Goal: Information Seeking & Learning: Learn about a topic

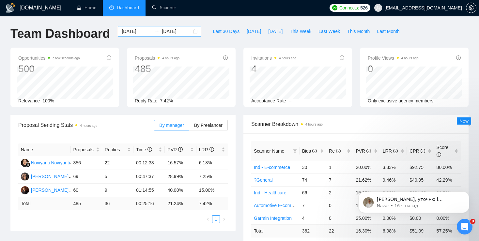
click at [189, 29] on div "[DATE] [DATE]" at bounding box center [159, 31] width 83 height 10
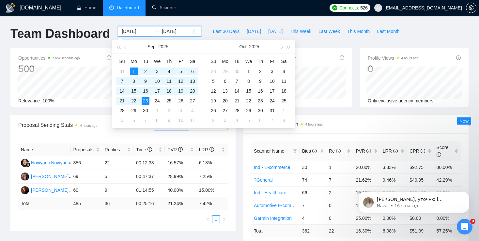
type input "[DATE]"
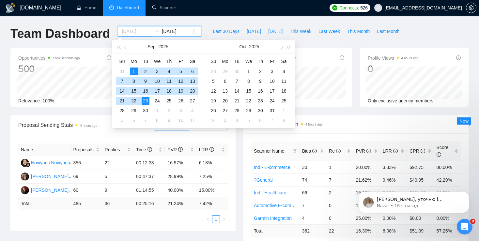
click at [133, 70] on div "1" at bounding box center [134, 71] width 8 height 8
type input "[DATE]"
click at [158, 99] on div "24" at bounding box center [157, 101] width 8 height 8
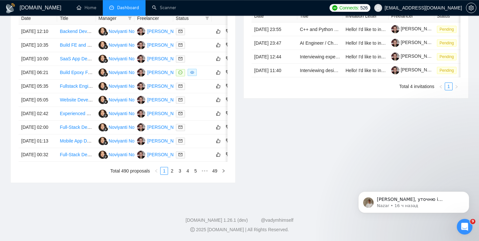
scroll to position [332, 0]
click at [172, 174] on link "2" at bounding box center [171, 170] width 7 height 7
click at [165, 174] on link "1" at bounding box center [163, 170] width 7 height 7
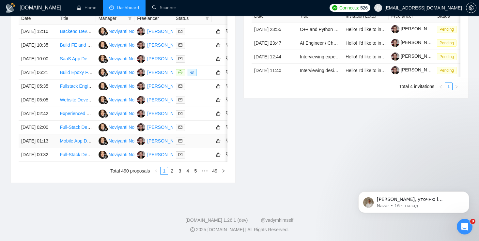
click at [173, 171] on link "2" at bounding box center [171, 170] width 7 height 7
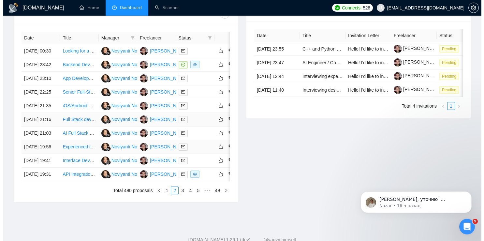
scroll to position [263, 0]
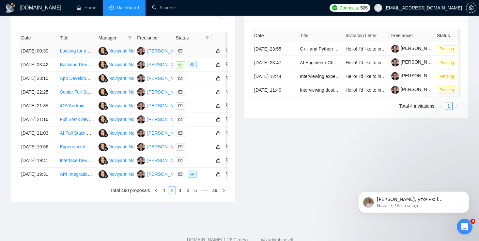
click at [73, 53] on link "Looking for a Artificial Intelligence BOT developer" at bounding box center [110, 50] width 100 height 5
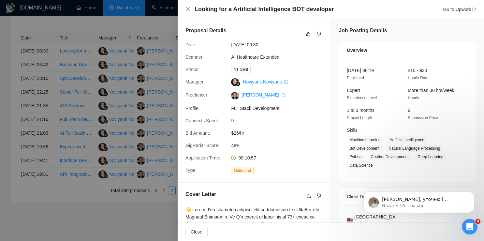
click at [100, 110] on div at bounding box center [242, 120] width 484 height 241
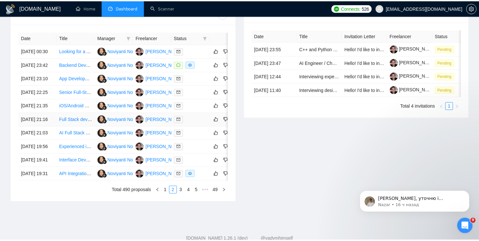
scroll to position [349, 0]
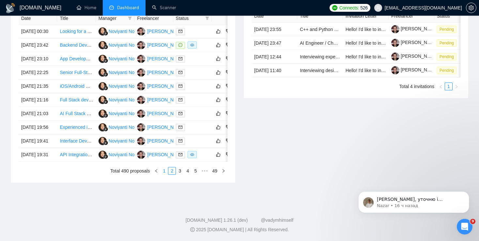
click at [165, 172] on link "1" at bounding box center [163, 170] width 7 height 7
click at [78, 152] on link "Full-Stack Developer for Kalahari App (Firebase & Vercel)" at bounding box center [118, 154] width 116 height 5
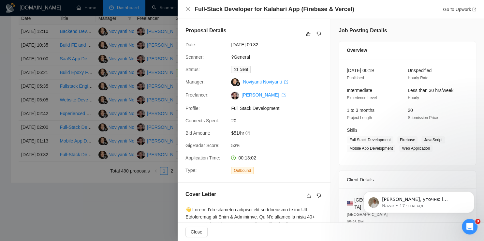
click at [127, 84] on div at bounding box center [242, 120] width 484 height 241
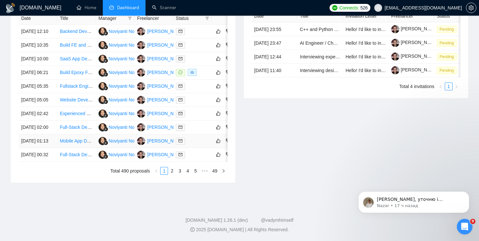
click at [67, 138] on link "Mobile App Developer for Holistic Wellness Community" at bounding box center [115, 140] width 111 height 5
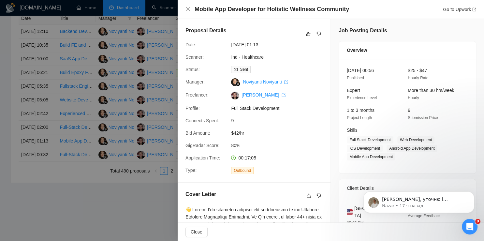
click at [125, 100] on div at bounding box center [242, 120] width 484 height 241
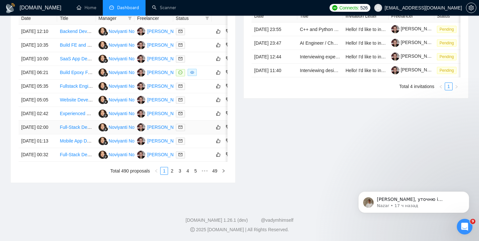
click at [65, 125] on link "Full-Stack Developer for AI Healthcare App" at bounding box center [103, 127] width 87 height 5
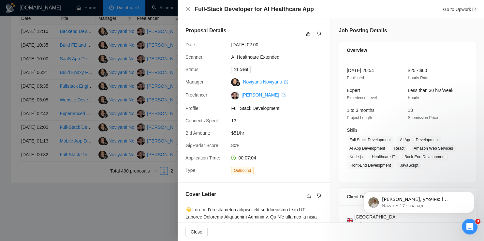
click at [106, 97] on div at bounding box center [242, 120] width 484 height 241
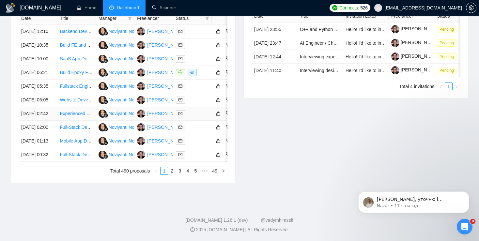
click at [65, 111] on link "Experienced Python Django Developer for SaaS Software" at bounding box center [118, 113] width 117 height 5
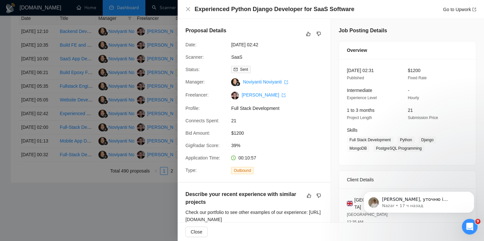
click at [90, 100] on div at bounding box center [242, 120] width 484 height 241
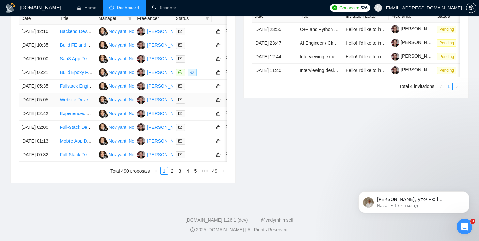
click at [75, 97] on link "Website Developer Needed" at bounding box center [88, 99] width 56 height 5
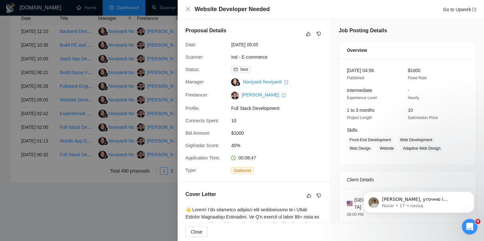
click at [79, 78] on div at bounding box center [242, 120] width 484 height 241
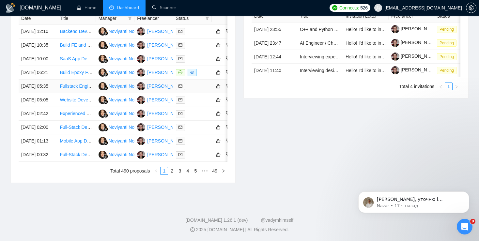
click at [75, 83] on link "Fullstack Engineer needed to develop South Asian Wedding App" at bounding box center [125, 85] width 130 height 5
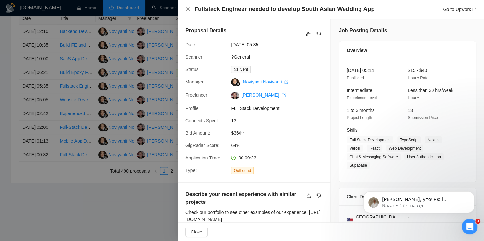
click at [104, 89] on div at bounding box center [242, 120] width 484 height 241
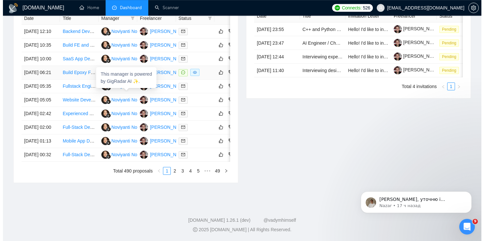
scroll to position [265, 0]
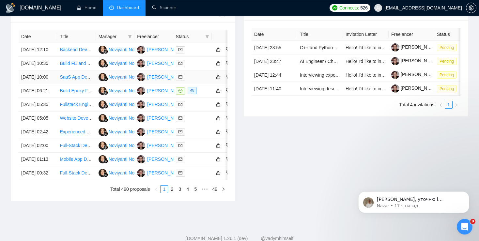
click at [69, 84] on td "SaaS App Development with Next.js and Google AI/Firebase or Supabase" at bounding box center [76, 77] width 38 height 14
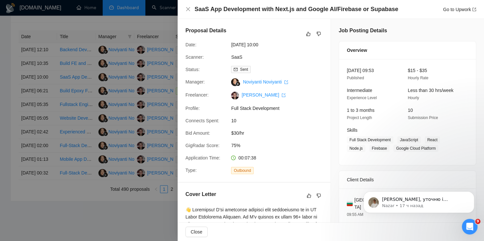
click at [68, 89] on div at bounding box center [242, 120] width 484 height 241
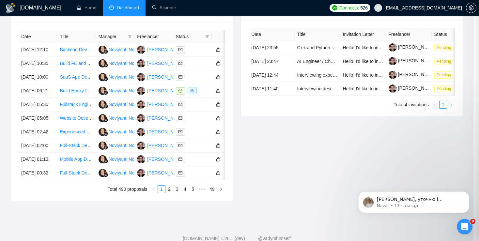
click at [70, 80] on link "SaaS App Development with Next.js and Google AI/Firebase or Supabase" at bounding box center [134, 76] width 149 height 5
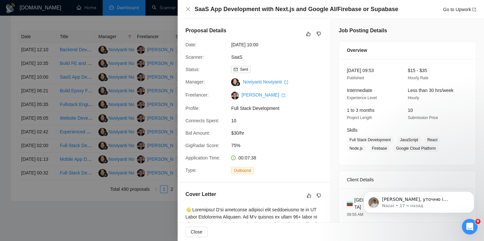
click at [74, 115] on div at bounding box center [242, 120] width 484 height 241
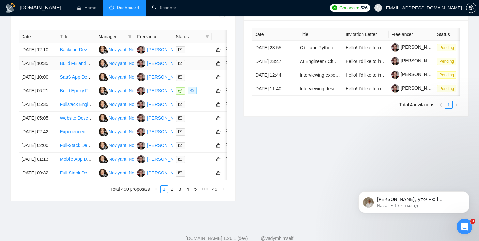
click at [71, 66] on link "Build FE and BE Web App | Development" at bounding box center [102, 63] width 84 height 5
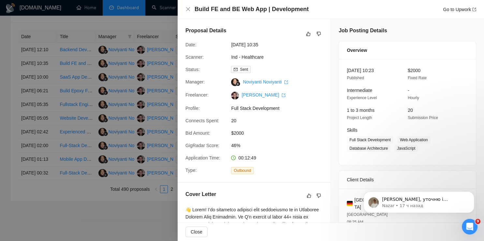
click at [88, 135] on div at bounding box center [242, 120] width 484 height 241
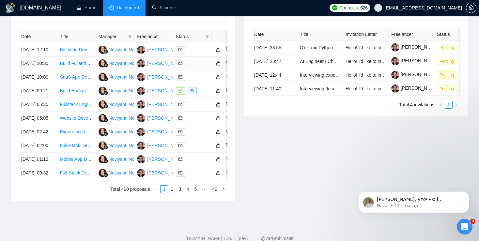
click at [76, 66] on link "Build FE and BE Web App | Development" at bounding box center [102, 63] width 84 height 5
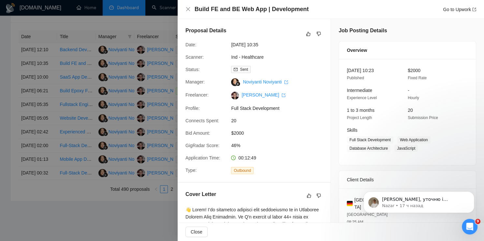
click at [72, 51] on div at bounding box center [242, 120] width 484 height 241
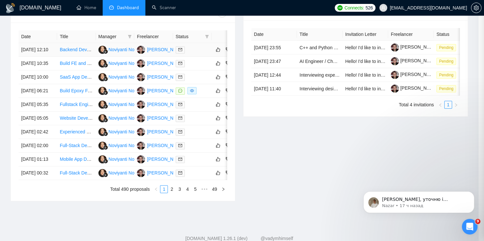
click at [67, 52] on link "Backend Developer with Python Expertise" at bounding box center [102, 49] width 85 height 5
